Goal: Task Accomplishment & Management: Use online tool/utility

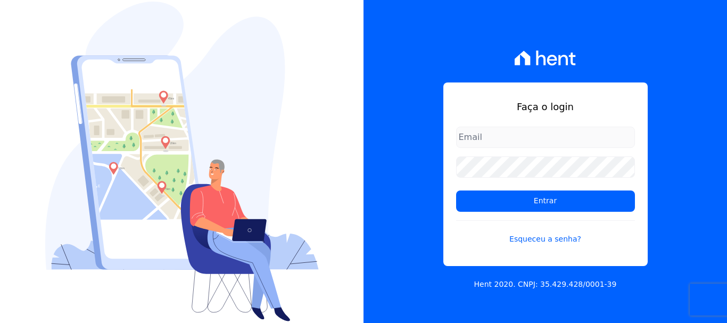
type input "[EMAIL_ADDRESS][DOMAIN_NAME]"
drag, startPoint x: 480, startPoint y: 135, endPoint x: 484, endPoint y: 144, distance: 9.6
click at [480, 135] on input "[EMAIL_ADDRESS][DOMAIN_NAME]" at bounding box center [545, 137] width 179 height 21
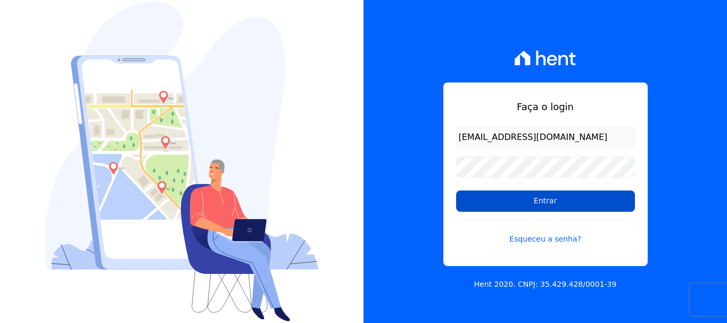
click at [544, 200] on input "Entrar" at bounding box center [545, 201] width 179 height 21
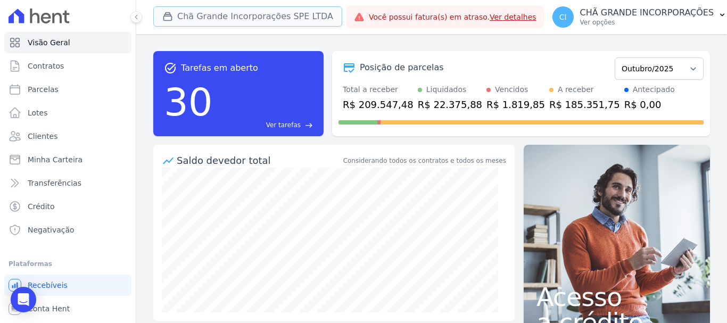
click at [224, 14] on button "Chã Grande Incorporações SPE LTDA" at bounding box center [247, 16] width 189 height 20
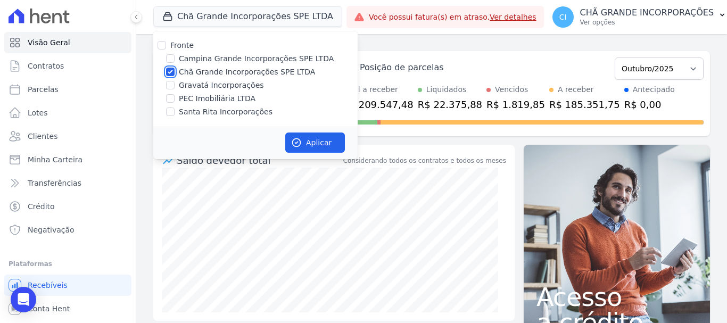
click at [168, 75] on input "Chã Grande Incorporações SPE LTDA" at bounding box center [170, 72] width 9 height 9
checkbox input "false"
click at [168, 57] on input "Campina Grande Incorporações SPE LTDA" at bounding box center [170, 58] width 9 height 9
checkbox input "true"
click at [317, 140] on button "Aplicar" at bounding box center [315, 143] width 60 height 20
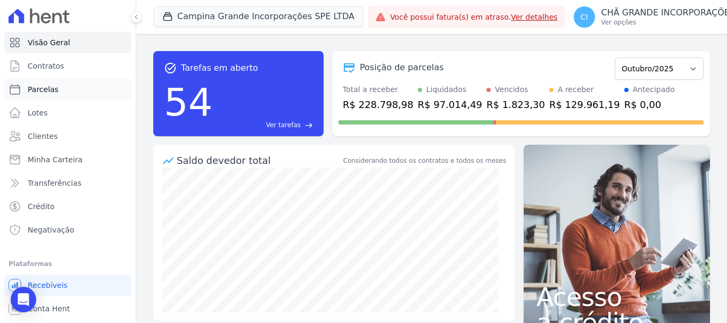
click at [44, 91] on span "Parcelas" at bounding box center [43, 89] width 31 height 11
select select
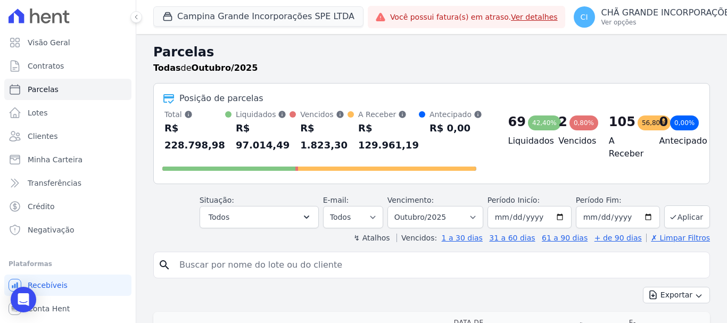
click at [194, 262] on input "search" at bounding box center [439, 265] width 533 height 21
click at [187, 266] on input "search" at bounding box center [439, 265] width 533 height 21
click at [26, 91] on link "Parcelas" at bounding box center [67, 89] width 127 height 21
click at [187, 264] on input "search" at bounding box center [439, 265] width 533 height 21
select select
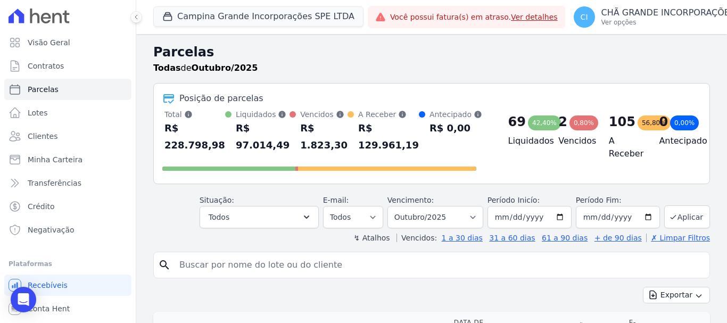
click at [208, 268] on input "search" at bounding box center [439, 265] width 533 height 21
click at [192, 266] on input "search" at bounding box center [439, 265] width 533 height 21
type input "[PERSON_NAME] [PERSON_NAME]"
select select
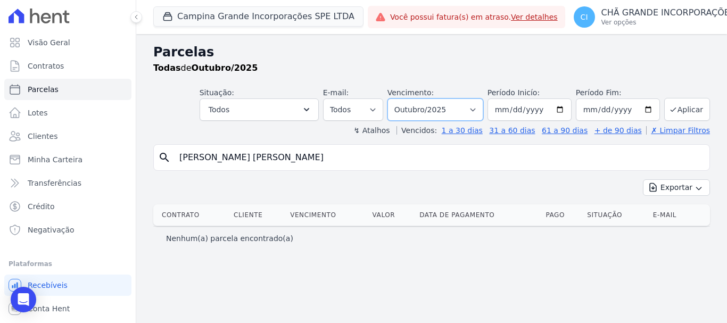
click at [481, 110] on select "Filtrar por período ──────── Todos os meses Janeiro/2023 Fevereiro/2023 Março/2…" at bounding box center [436, 110] width 96 height 22
click at [285, 162] on input "[PERSON_NAME] [PERSON_NAME]" at bounding box center [439, 157] width 533 height 21
click at [285, 163] on input "[PERSON_NAME] [PERSON_NAME]" at bounding box center [439, 157] width 533 height 21
click at [281, 157] on input "[PERSON_NAME] [PERSON_NAME]" at bounding box center [439, 157] width 533 height 21
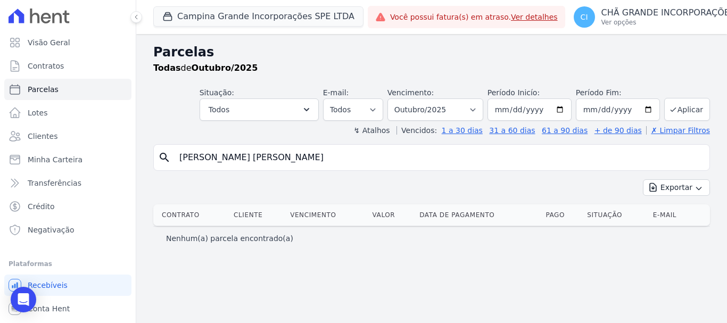
click at [281, 157] on input "[PERSON_NAME] [PERSON_NAME]" at bounding box center [439, 157] width 533 height 21
click at [279, 159] on input "[PERSON_NAME] [PERSON_NAME]" at bounding box center [439, 157] width 533 height 21
click at [275, 159] on input "[PERSON_NAME] [PERSON_NAME]" at bounding box center [439, 157] width 533 height 21
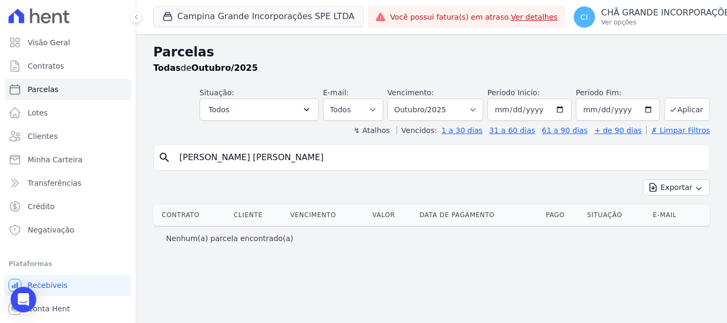
click at [275, 160] on input "[PERSON_NAME] [PERSON_NAME]" at bounding box center [439, 157] width 533 height 21
click at [197, 157] on input "search" at bounding box center [439, 157] width 533 height 21
click at [191, 157] on input "search" at bounding box center [439, 157] width 533 height 21
click at [187, 156] on input "search" at bounding box center [439, 157] width 533 height 21
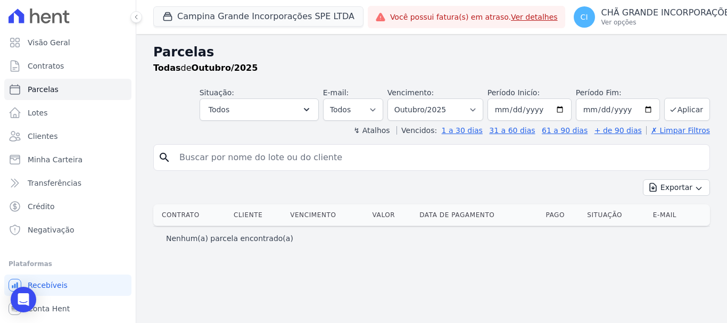
click at [182, 157] on input "search" at bounding box center [439, 157] width 533 height 21
click at [195, 155] on input "search" at bounding box center [439, 157] width 533 height 21
click at [181, 158] on input "search" at bounding box center [439, 157] width 533 height 21
